Goal: Navigation & Orientation: Find specific page/section

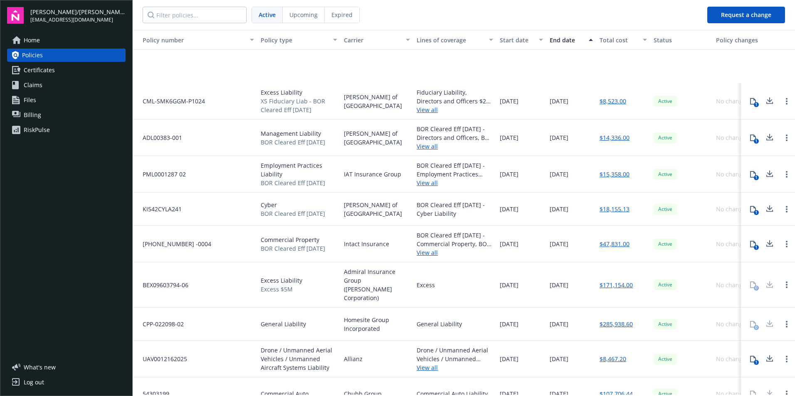
scroll to position [80, 0]
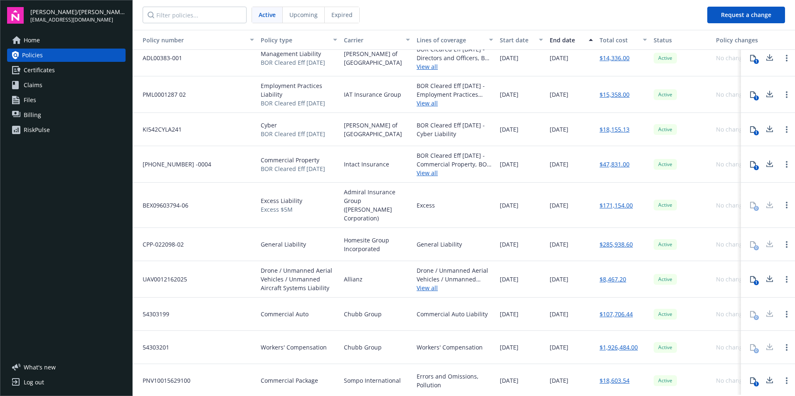
click at [38, 384] on div "Log out" at bounding box center [34, 382] width 20 height 13
